Goal: Check status

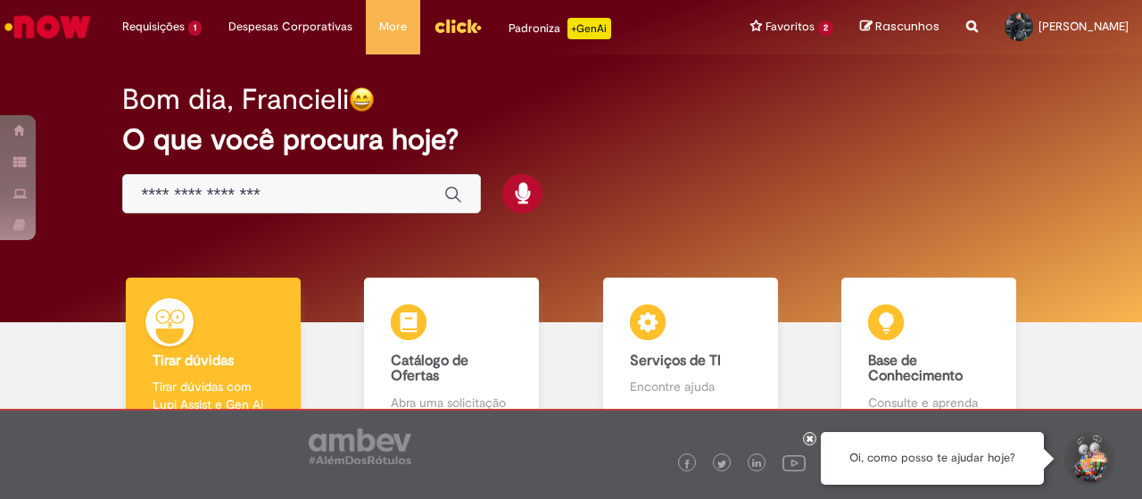
click at [35, 82] on div "Bom dia, Francieli O que você procura hoje?" at bounding box center [570, 188] width 1115 height 268
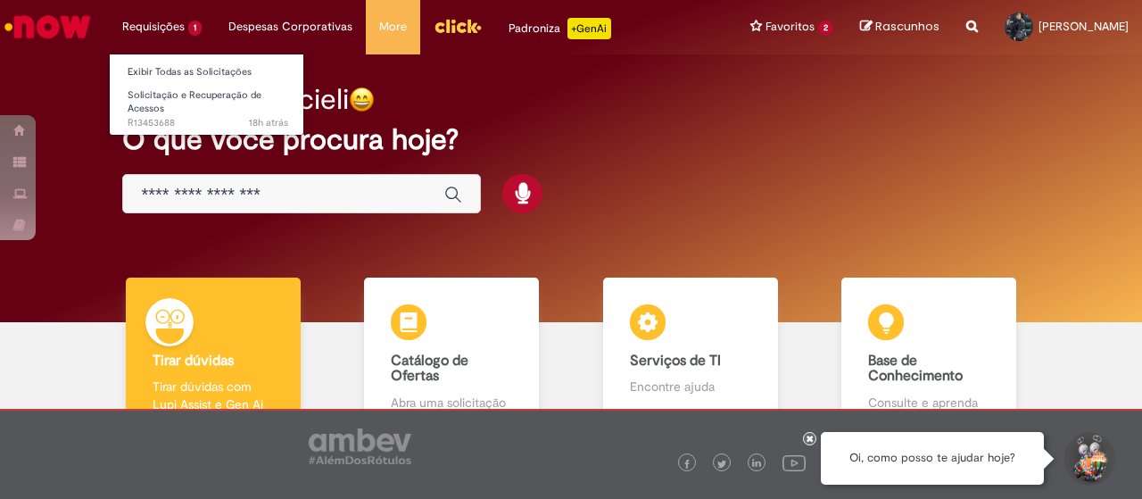
click at [147, 23] on li "Requisições 1 Exibir Todas as Solicitações Solicitação e Recuperação de Acessos…" at bounding box center [162, 27] width 106 height 54
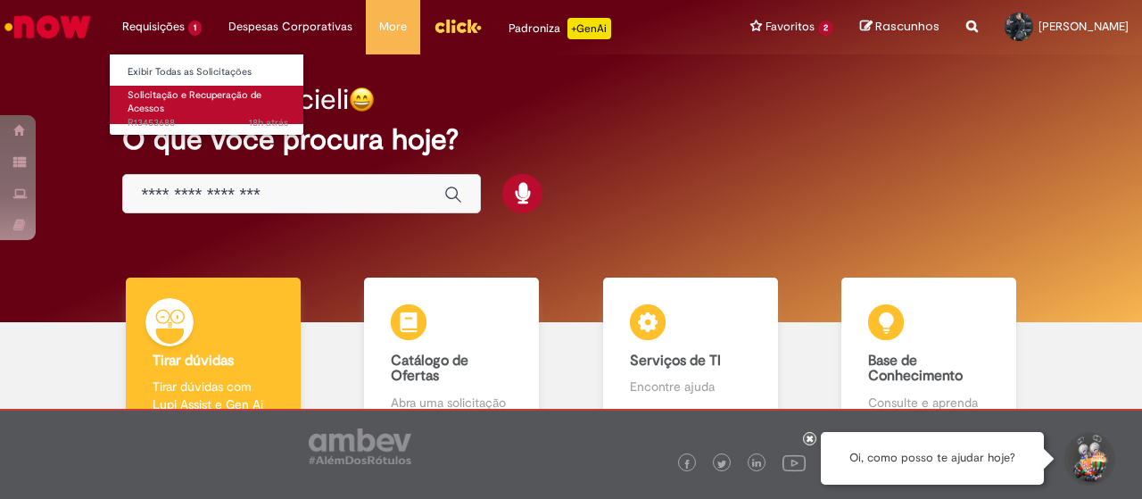
click at [215, 111] on link "Solicitação e Recuperação de Acessos 18h atrás 18 horas atrás R13453688" at bounding box center [208, 105] width 196 height 38
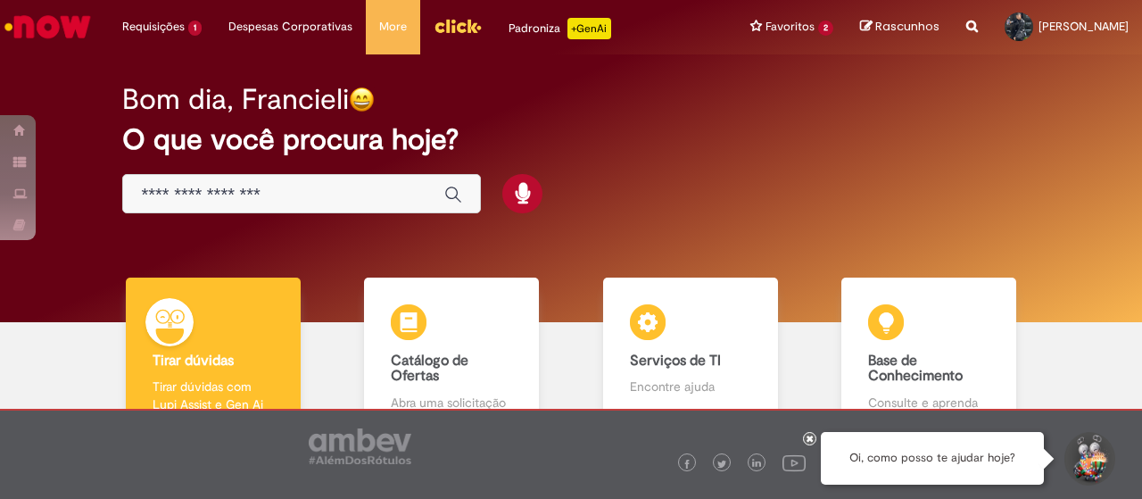
click at [601, 114] on div "Bom dia, Francieli" at bounding box center [570, 99] width 896 height 31
click at [602, 120] on div "Bom dia, Francieli O que você procura hoje?" at bounding box center [570, 149] width 959 height 152
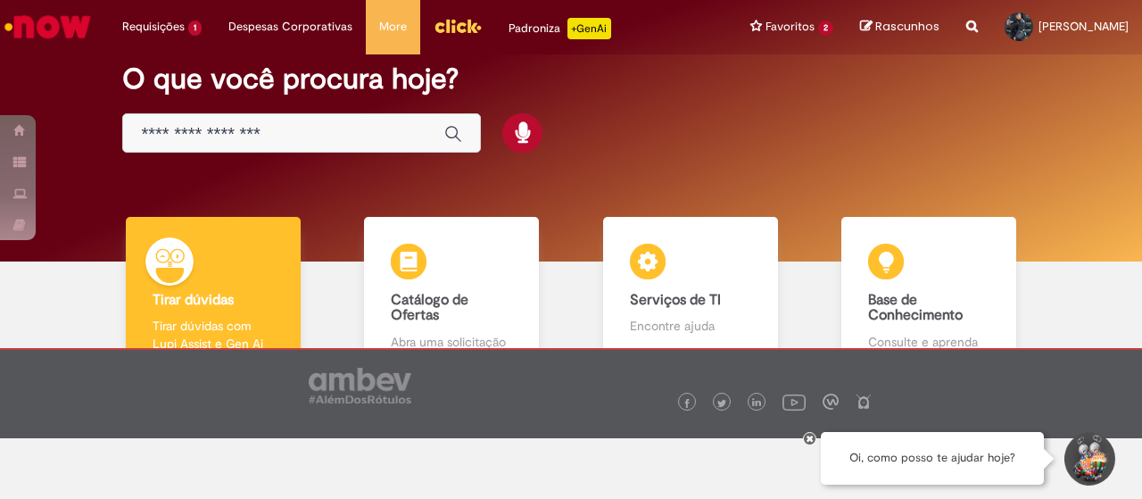
scroll to position [89, 0]
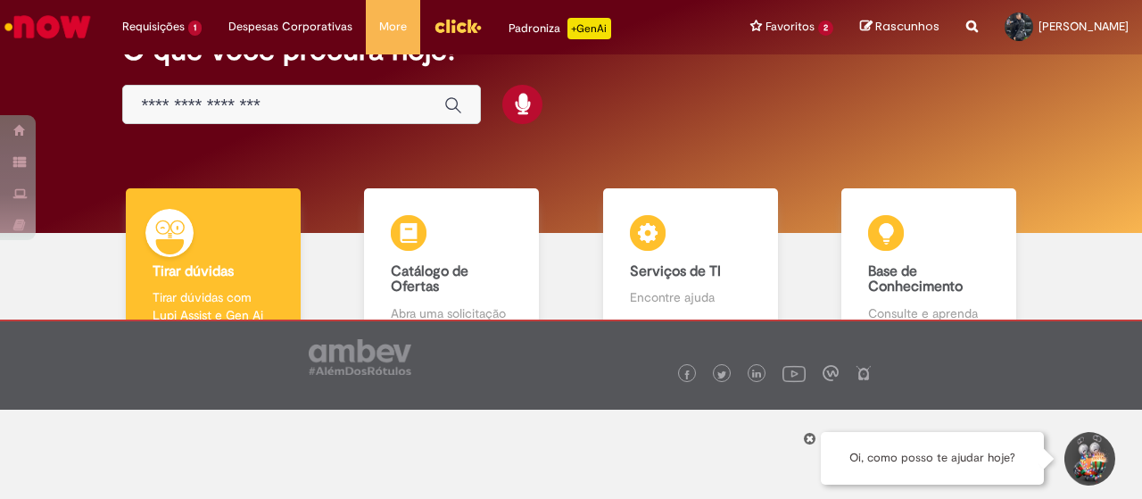
click at [387, 435] on div at bounding box center [570, 439] width 1115 height 169
